Goal: Find specific page/section: Find specific page/section

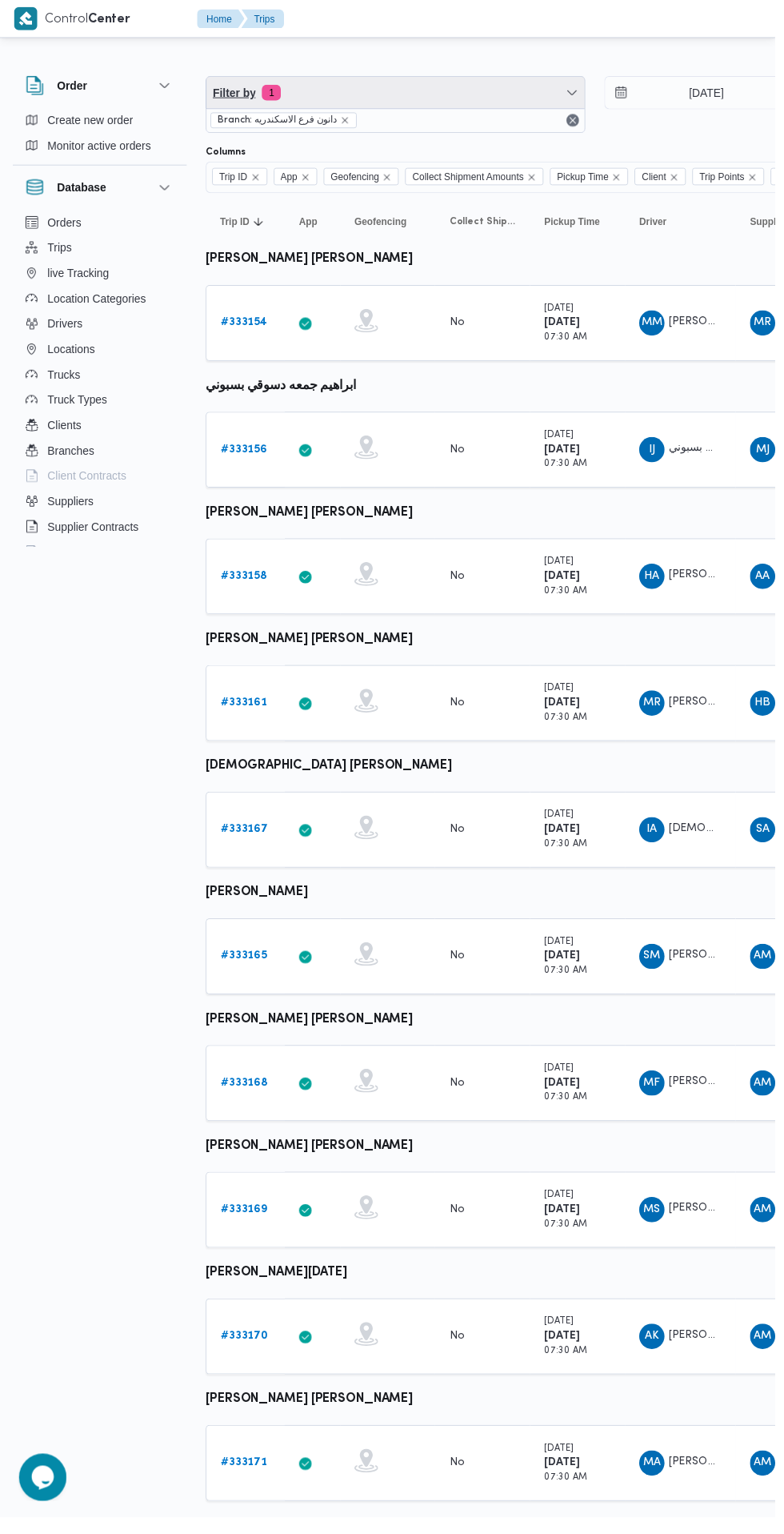
click at [430, 99] on span "Filter by 1" at bounding box center [400, 94] width 383 height 32
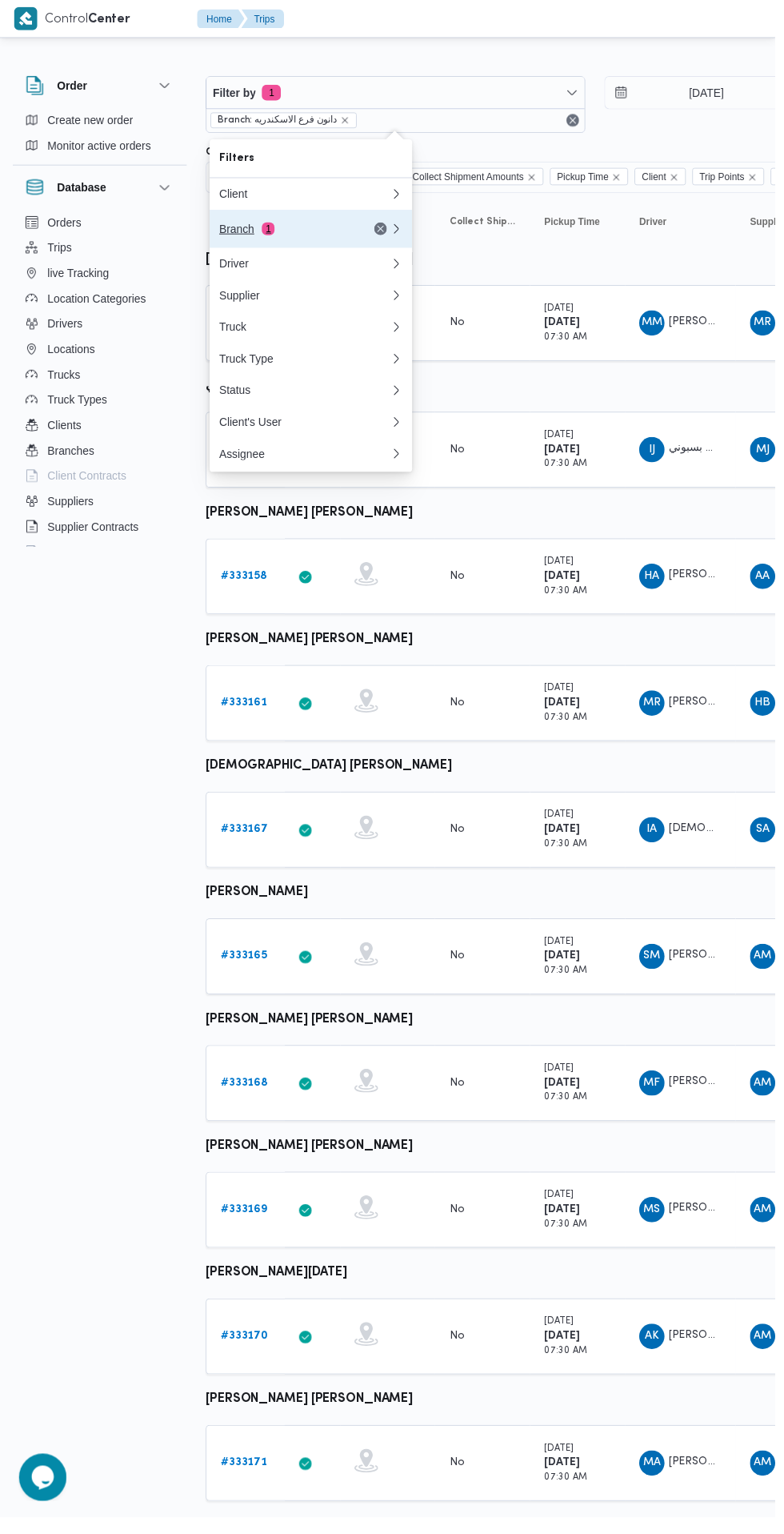
click at [281, 223] on div "Branch 1" at bounding box center [307, 230] width 192 height 38
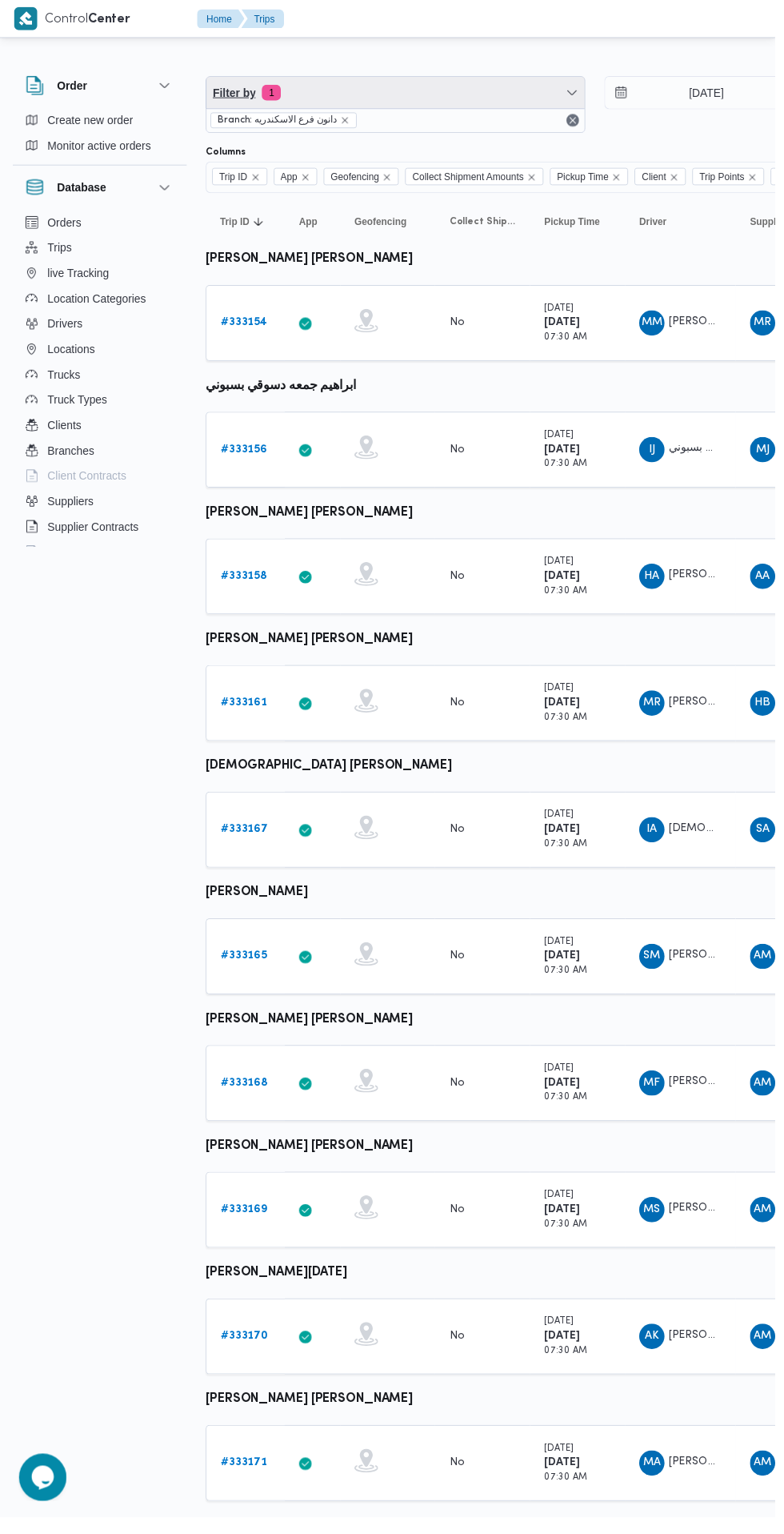
click at [467, 107] on span "Filter by 1" at bounding box center [400, 94] width 383 height 32
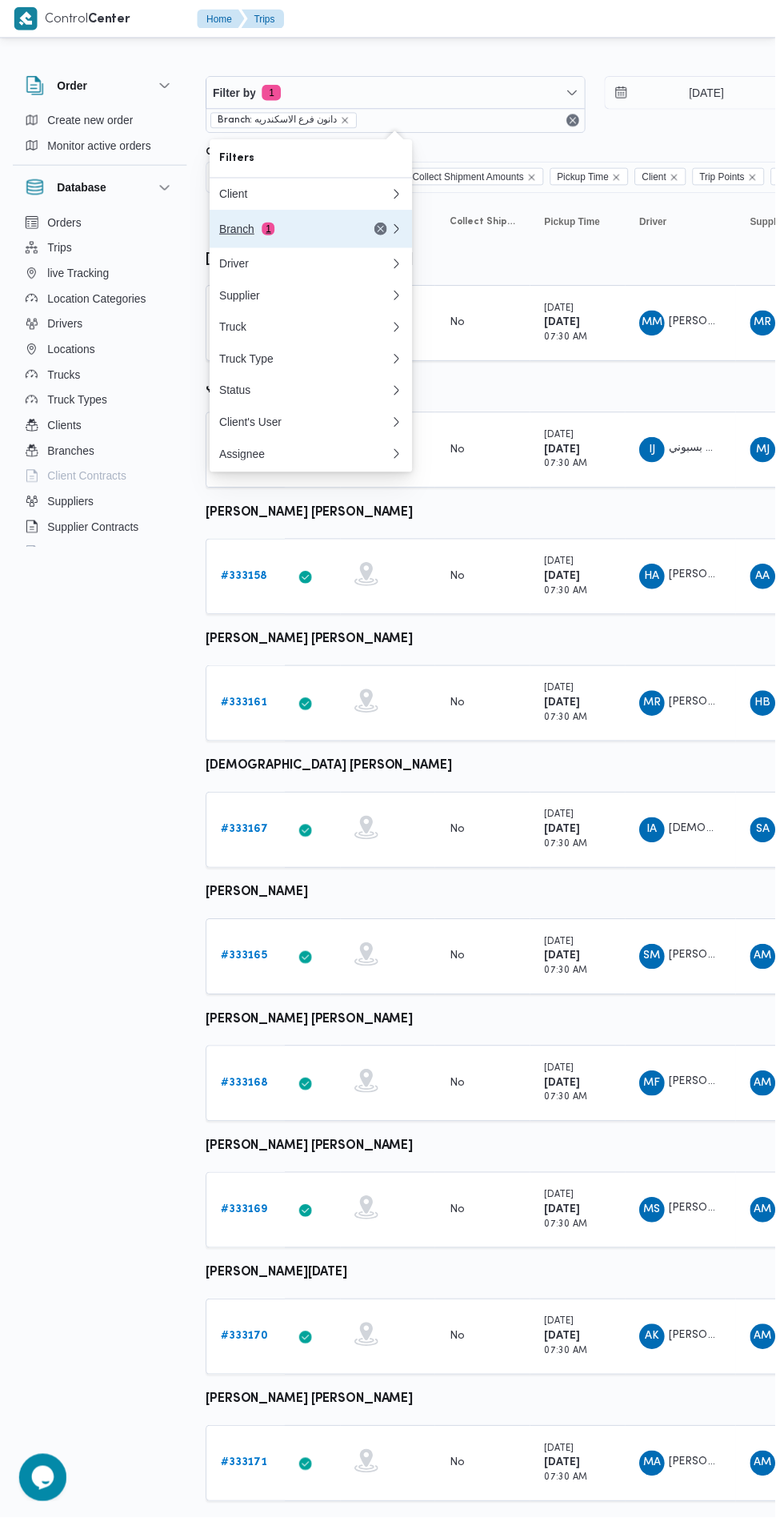
click at [321, 239] on div "Branch 1" at bounding box center [307, 230] width 192 height 38
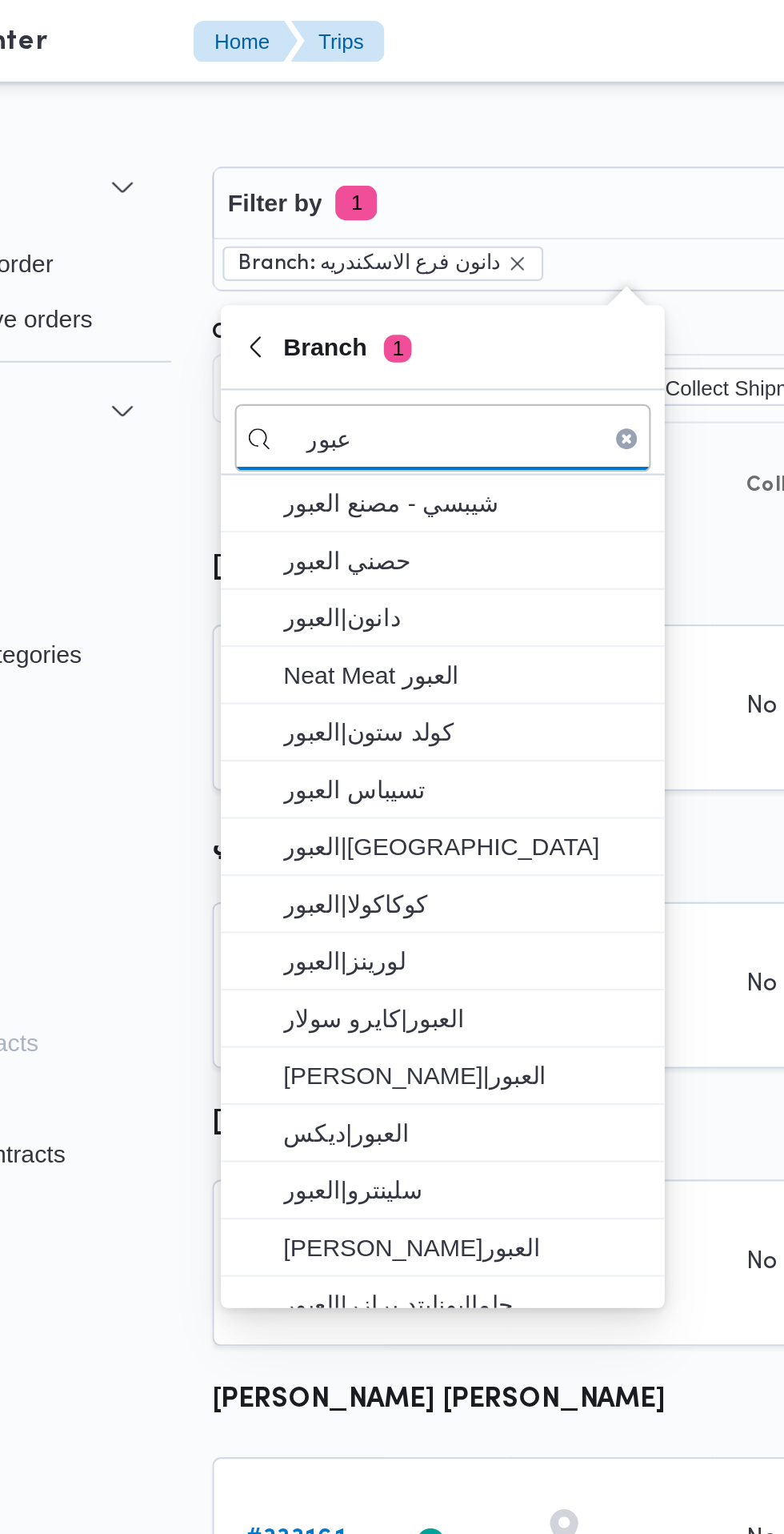
type input "عبور"
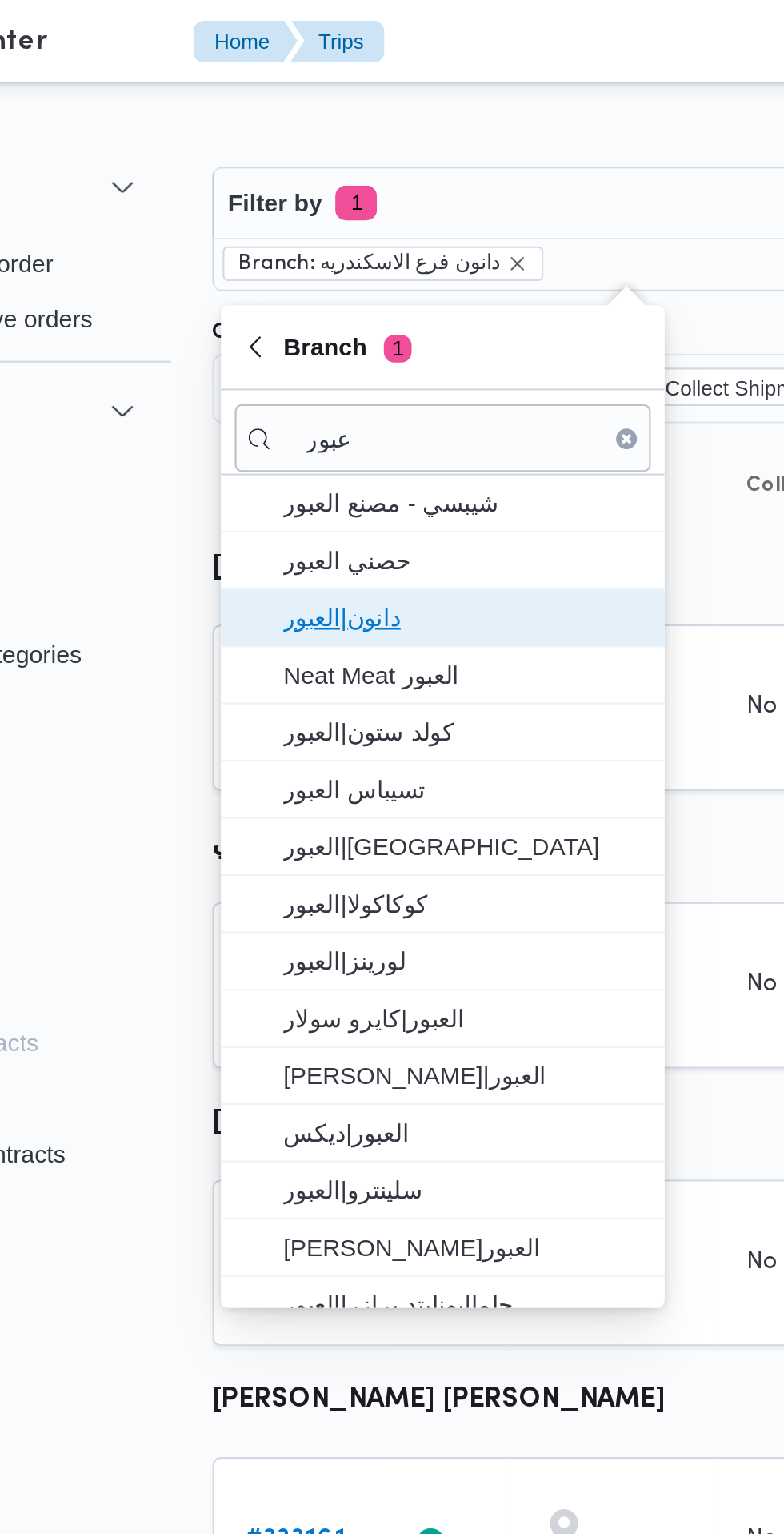
click at [341, 291] on span "دانون|العبور" at bounding box center [323, 284] width 166 height 20
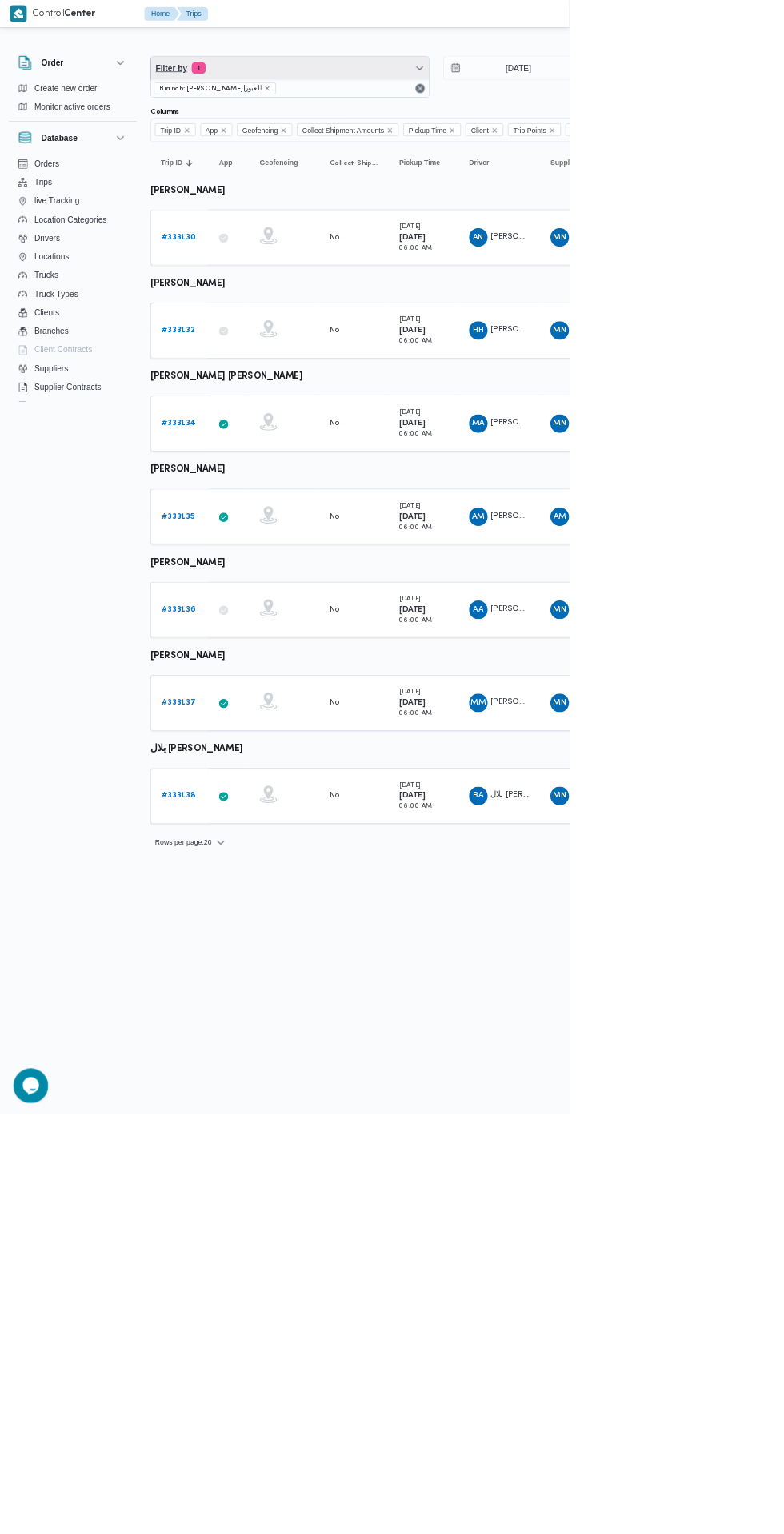
click at [393, 100] on span "Filter by 1" at bounding box center [400, 94] width 383 height 32
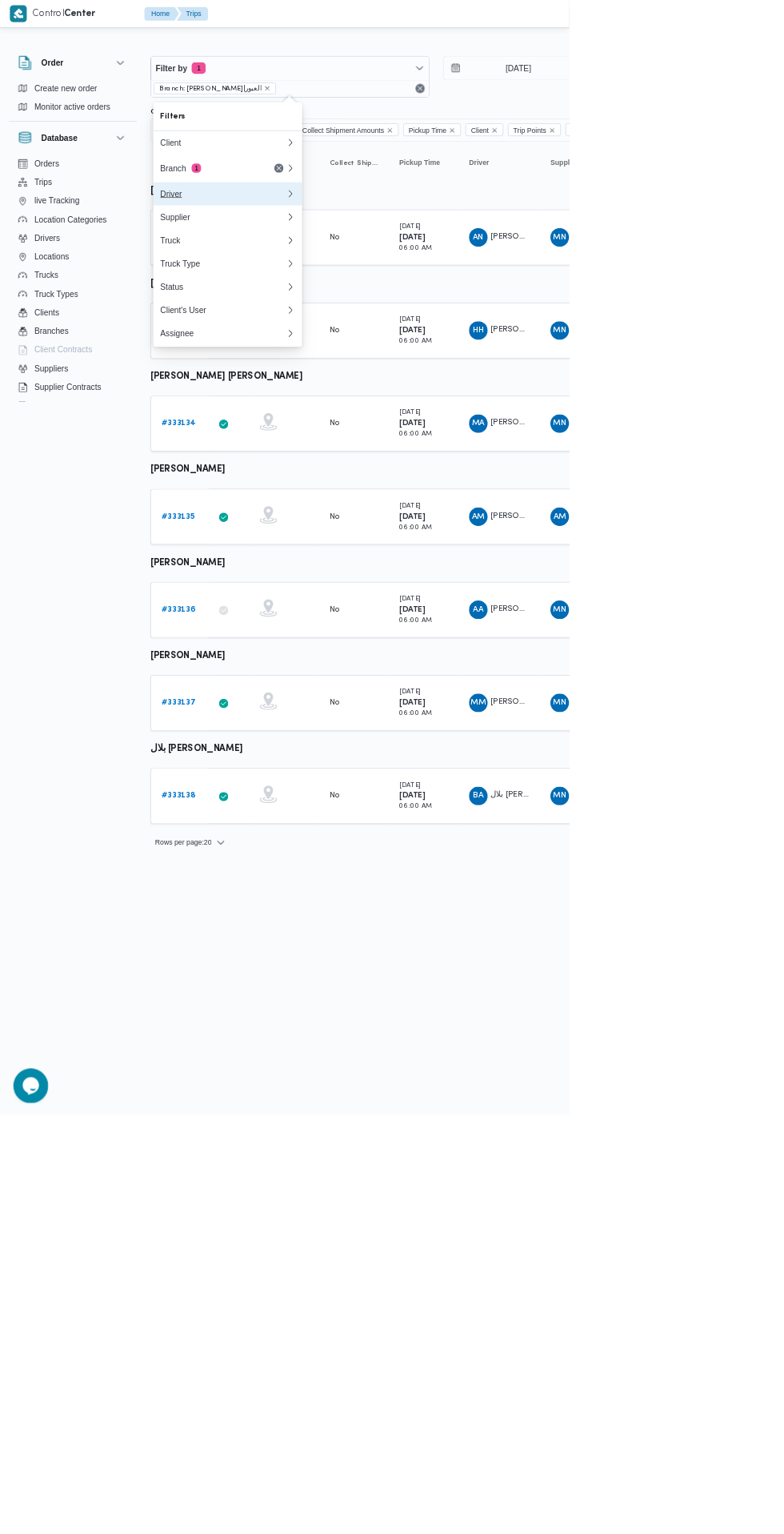
click at [345, 267] on div "Driver" at bounding box center [308, 267] width 173 height 13
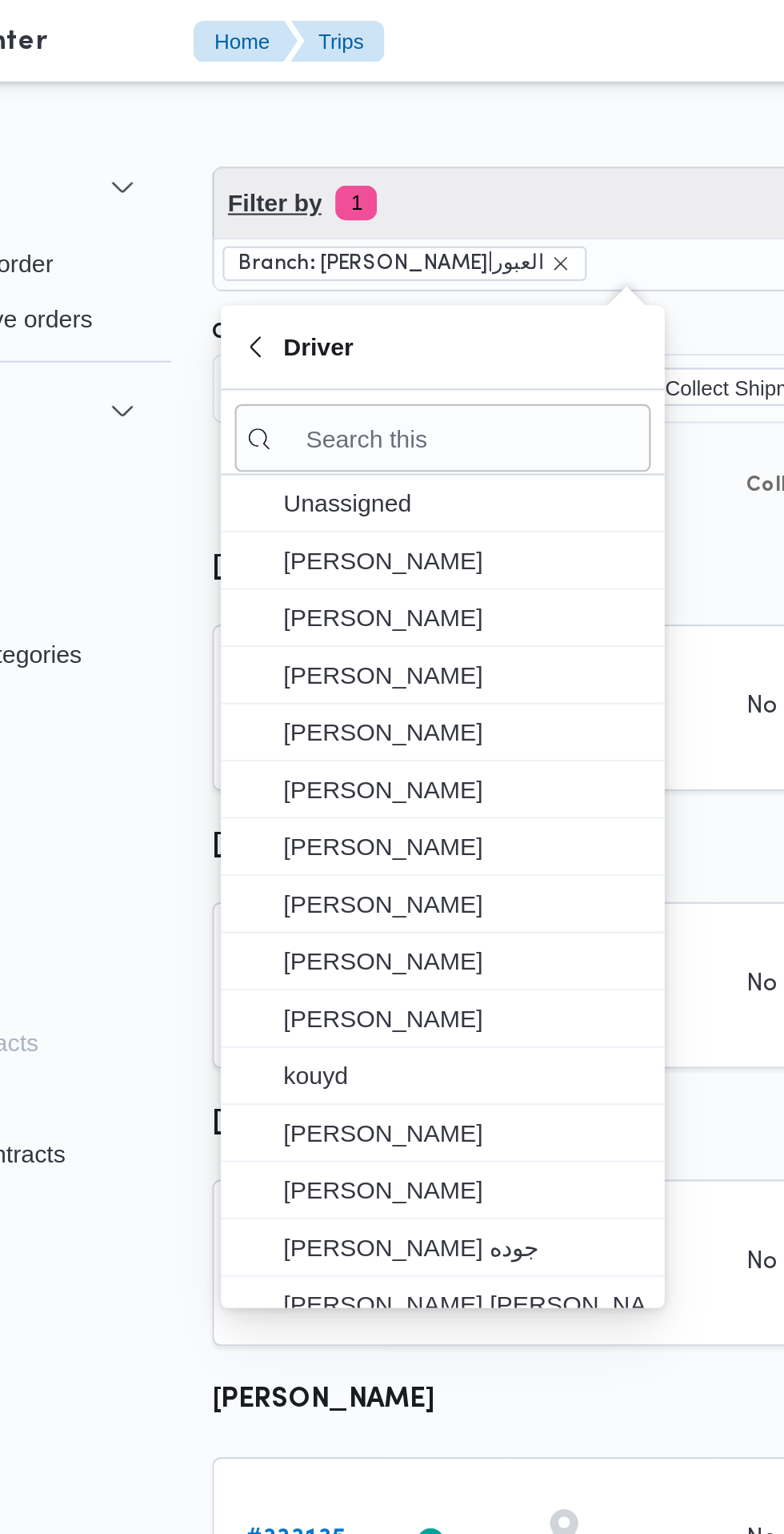
click at [349, 107] on span "Filter by 1" at bounding box center [400, 94] width 383 height 32
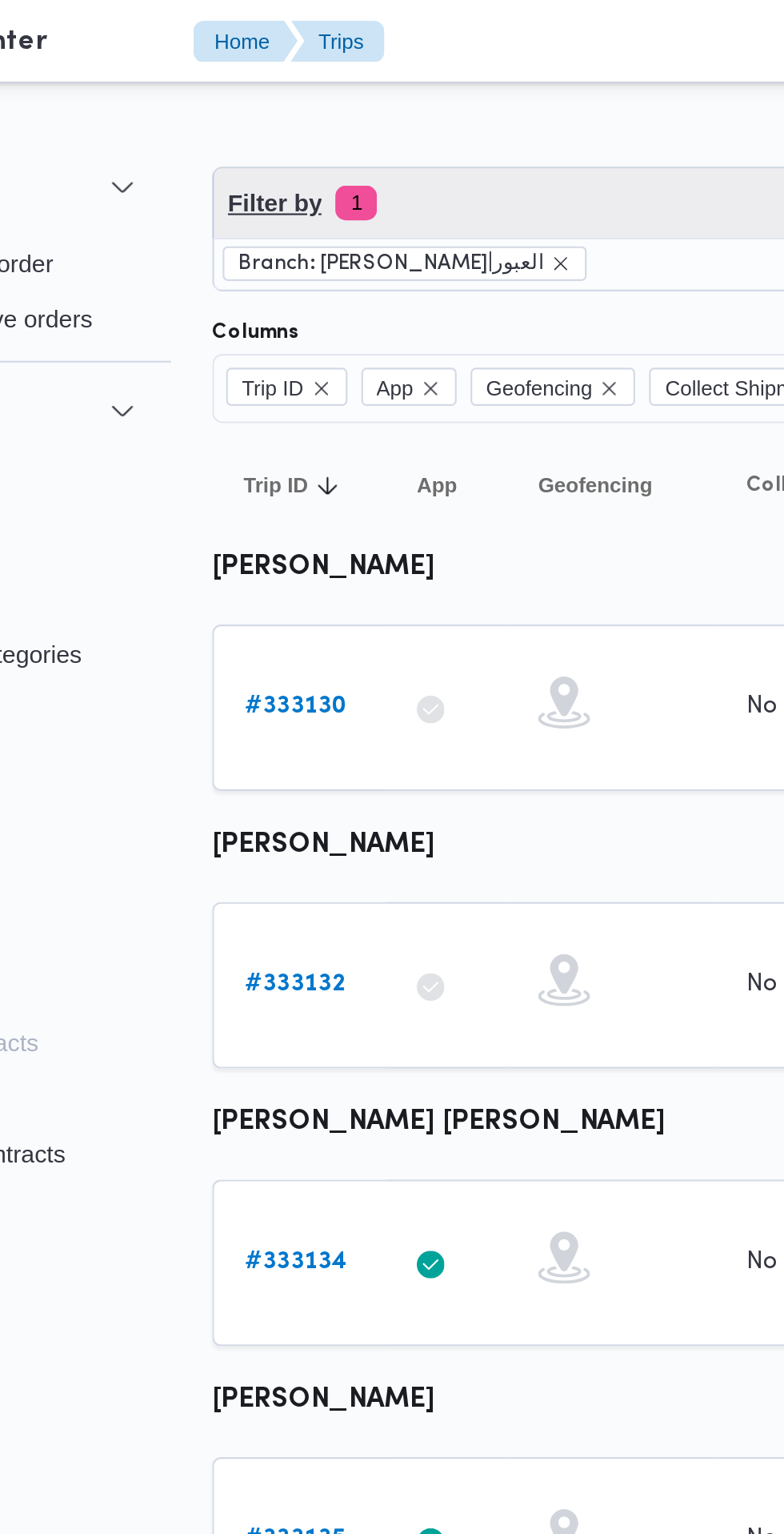
click at [371, 98] on span "Filter by 1" at bounding box center [400, 94] width 383 height 32
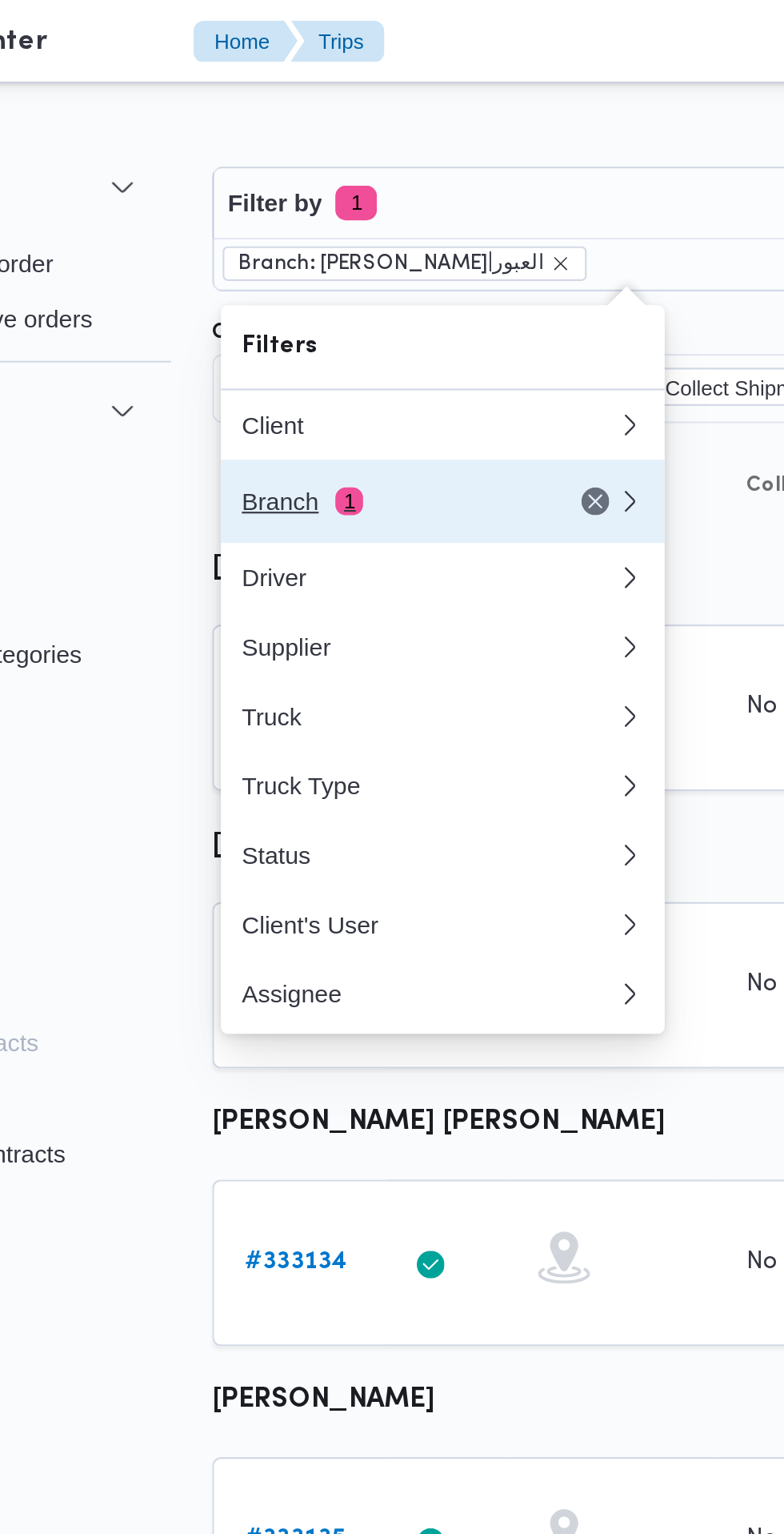
click at [318, 233] on div "Branch 1" at bounding box center [289, 231] width 135 height 13
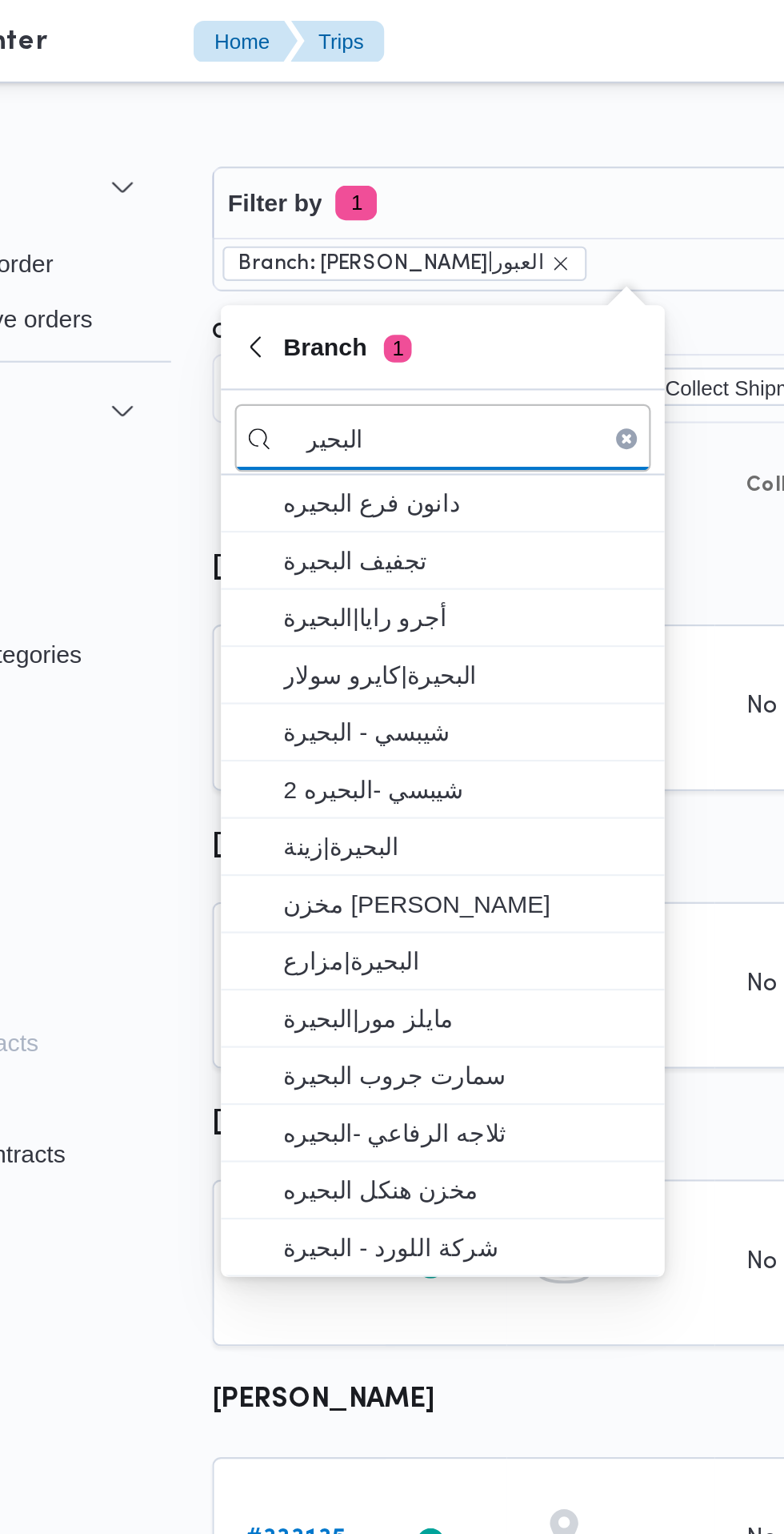
type input "البحير"
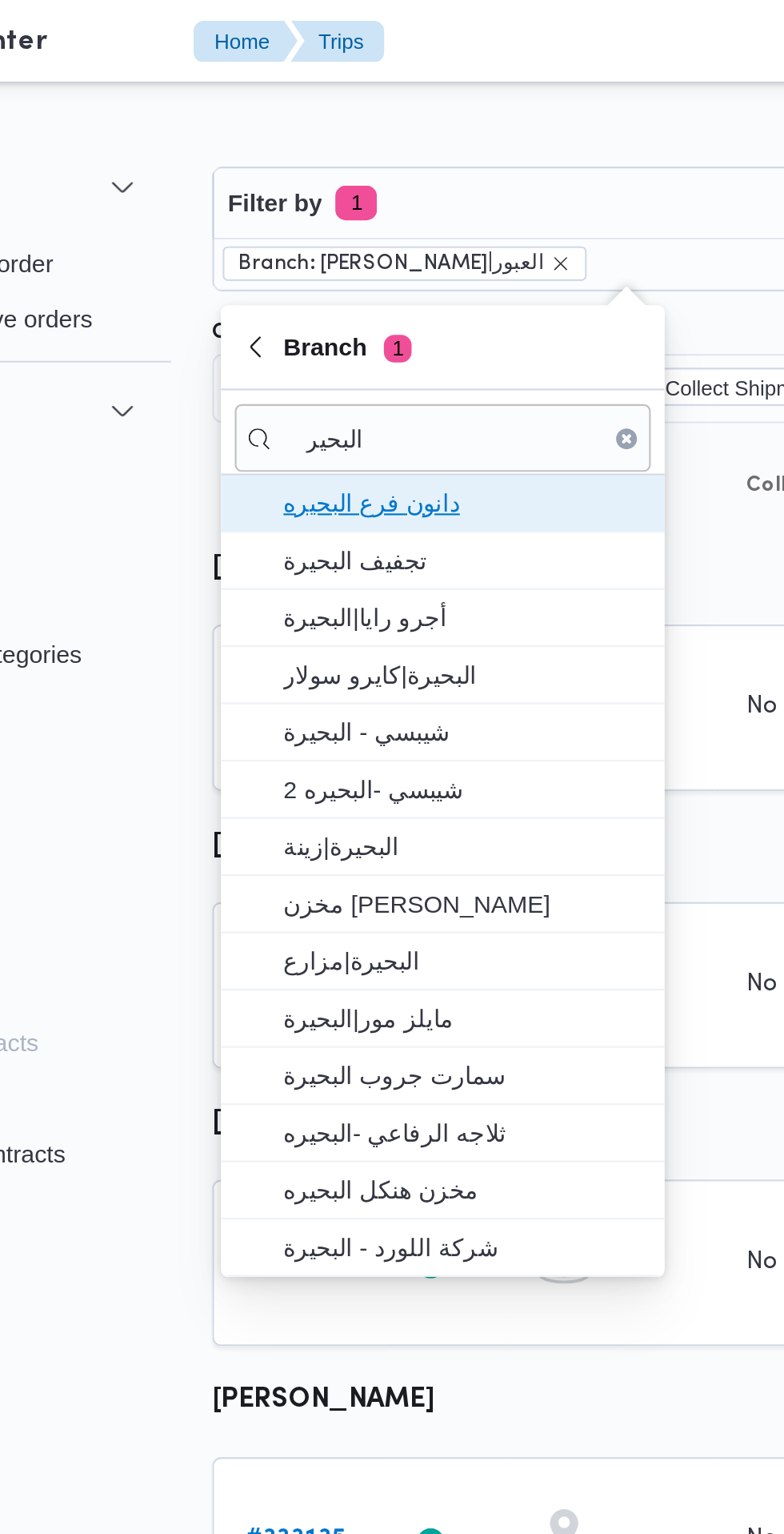
click at [371, 236] on span "دانون فرع البحيره" at bounding box center [323, 232] width 166 height 20
